Goal: Task Accomplishment & Management: Manage account settings

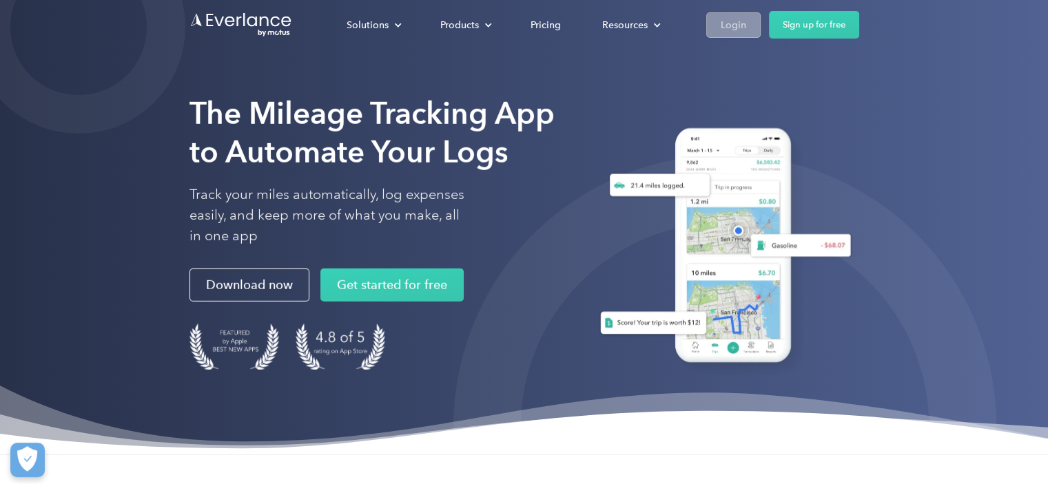
click at [736, 19] on div "Login" at bounding box center [732, 25] width 25 height 17
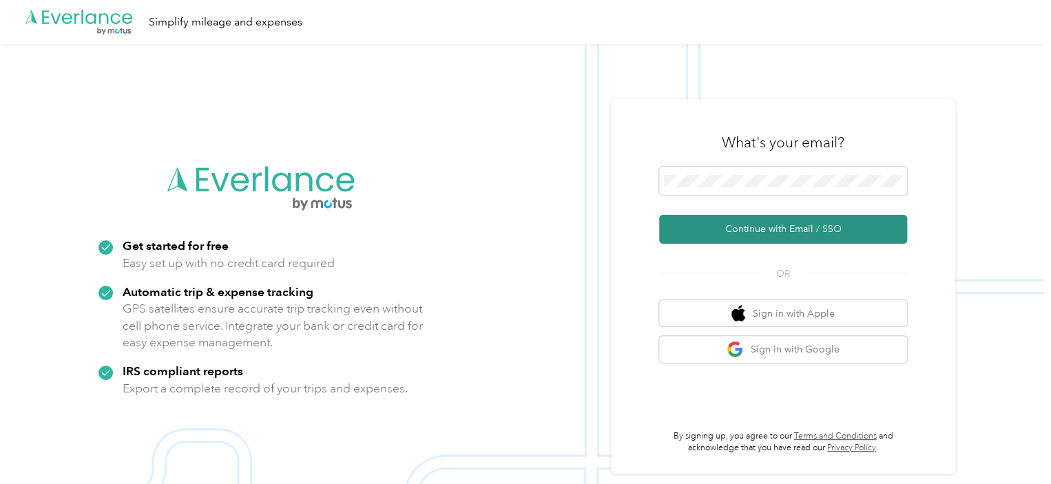
click at [795, 225] on button "Continue with Email / SSO" at bounding box center [783, 229] width 248 height 29
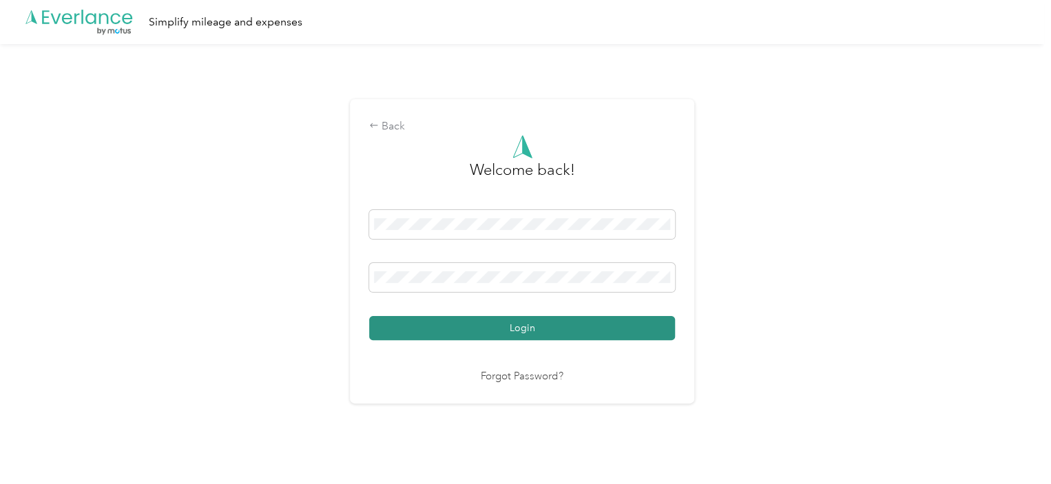
click at [471, 324] on button "Login" at bounding box center [522, 328] width 306 height 24
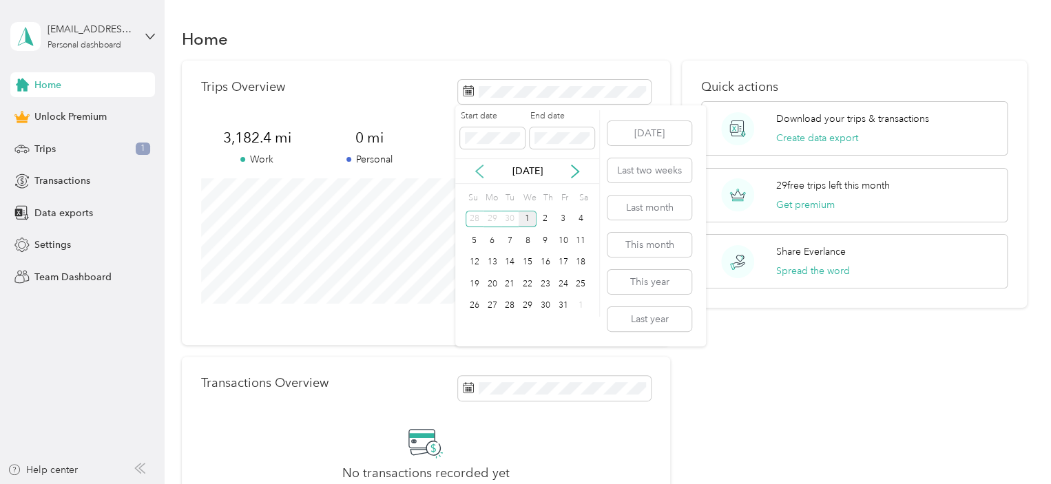
click at [479, 169] on icon at bounding box center [479, 171] width 7 height 12
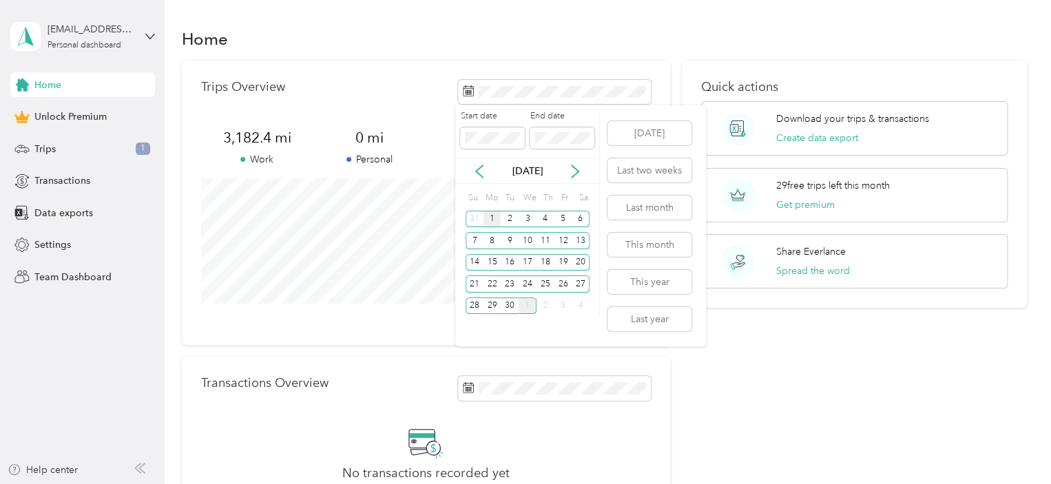
click at [490, 220] on div "1" at bounding box center [493, 219] width 18 height 17
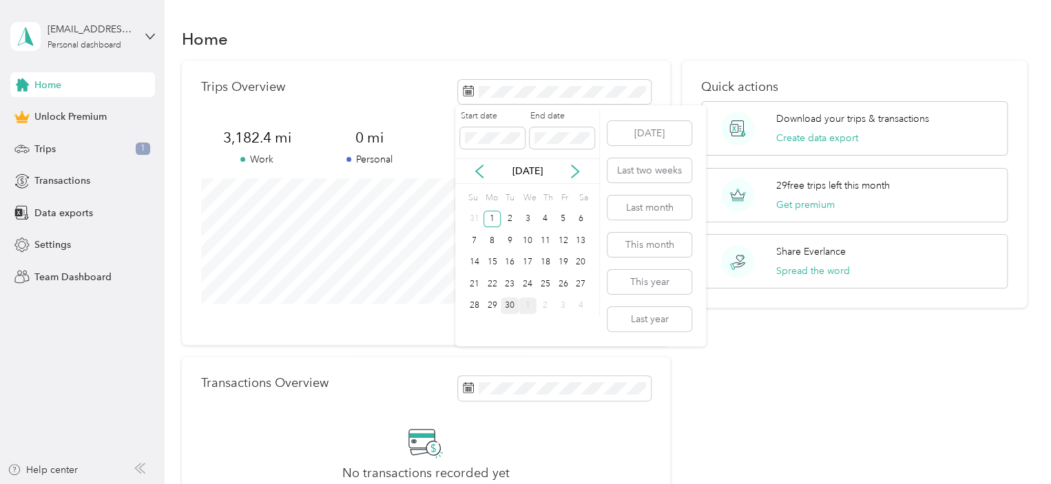
click at [511, 307] on div "30" at bounding box center [510, 306] width 18 height 17
